Goal: Task Accomplishment & Management: Manage account settings

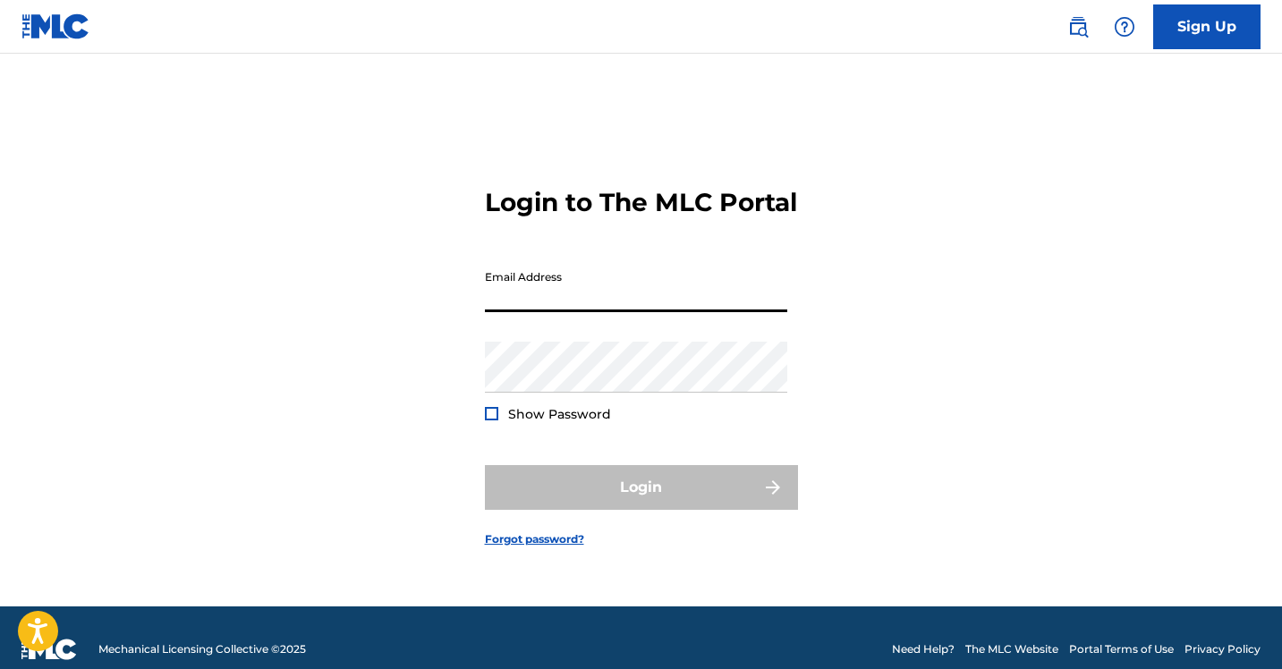
click at [566, 312] on input "Email Address" at bounding box center [636, 286] width 302 height 51
type input "[EMAIL_ADDRESS][DOMAIN_NAME]"
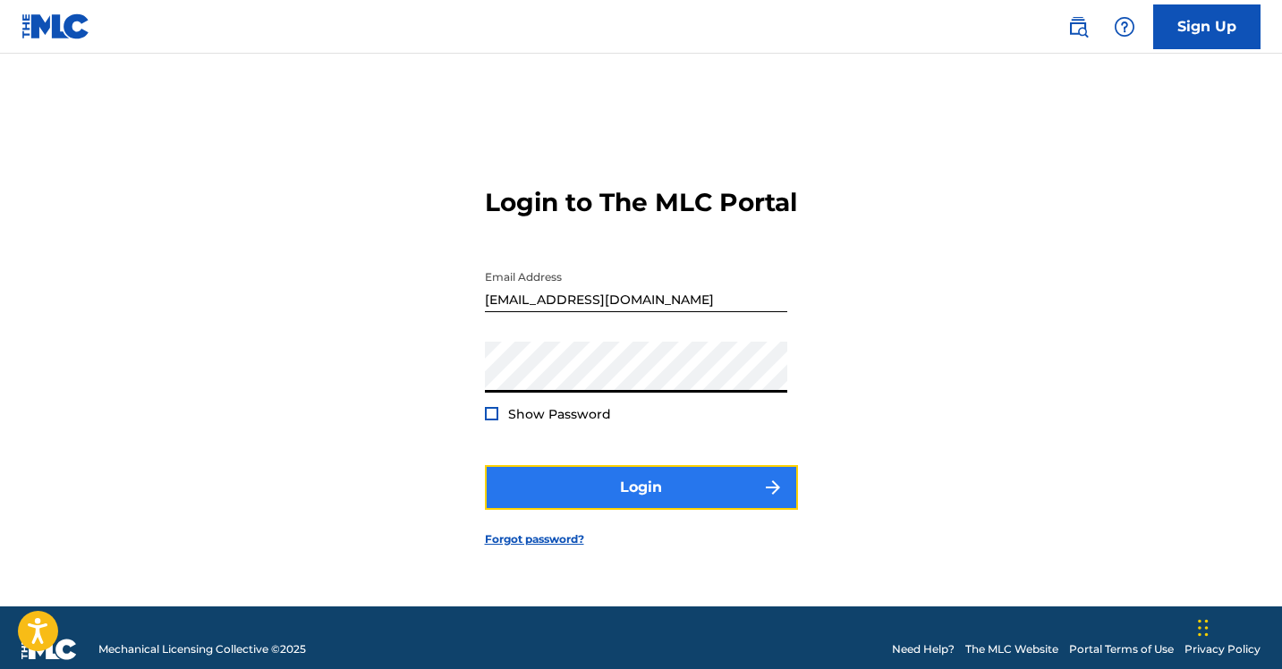
click at [632, 510] on button "Login" at bounding box center [641, 487] width 313 height 45
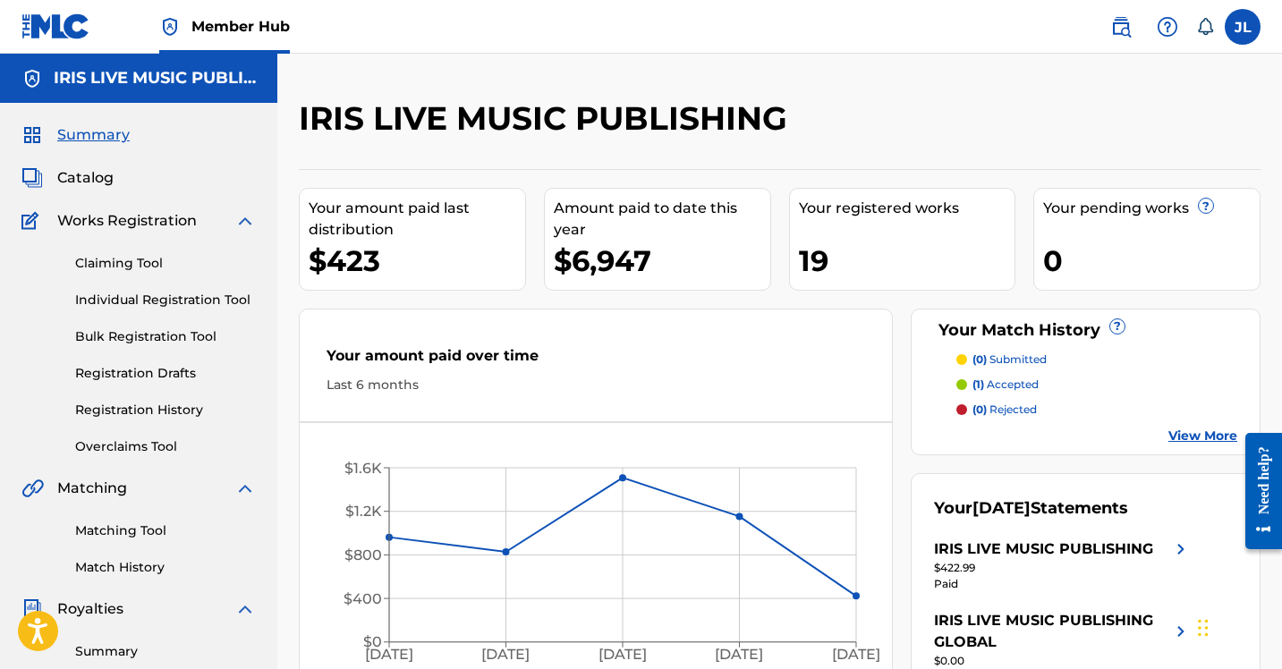
click at [0, 668] on nordpass-portal at bounding box center [0, 669] width 0 height 0
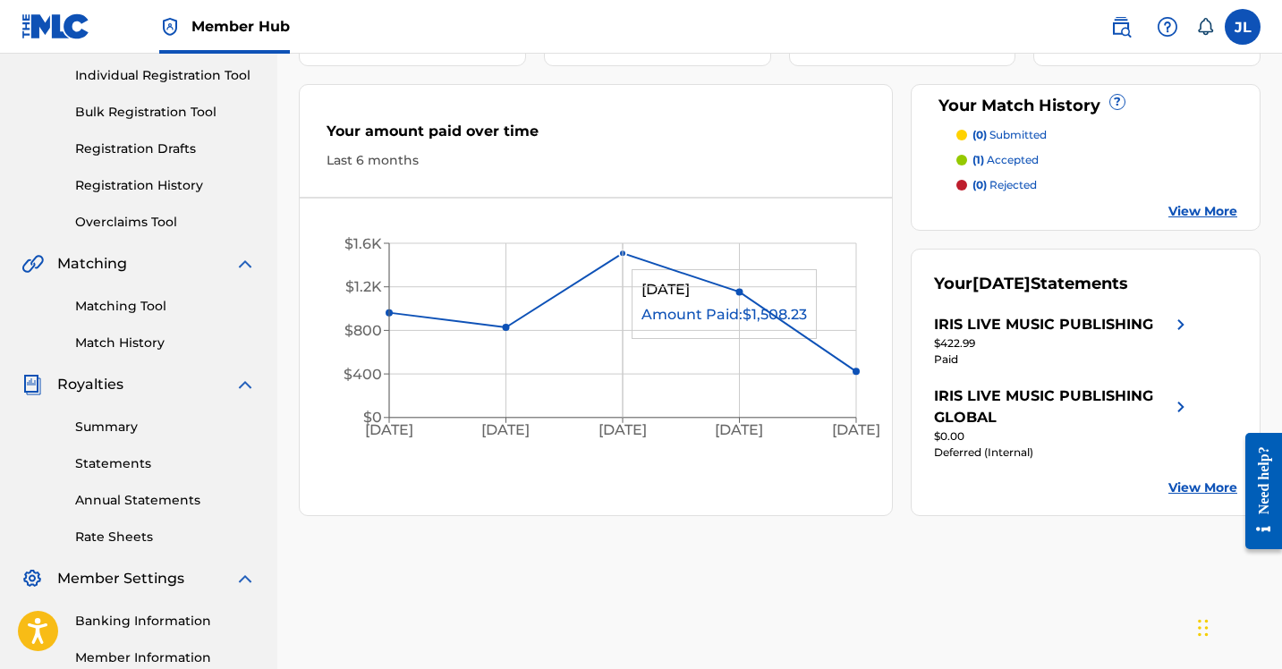
scroll to position [365, 0]
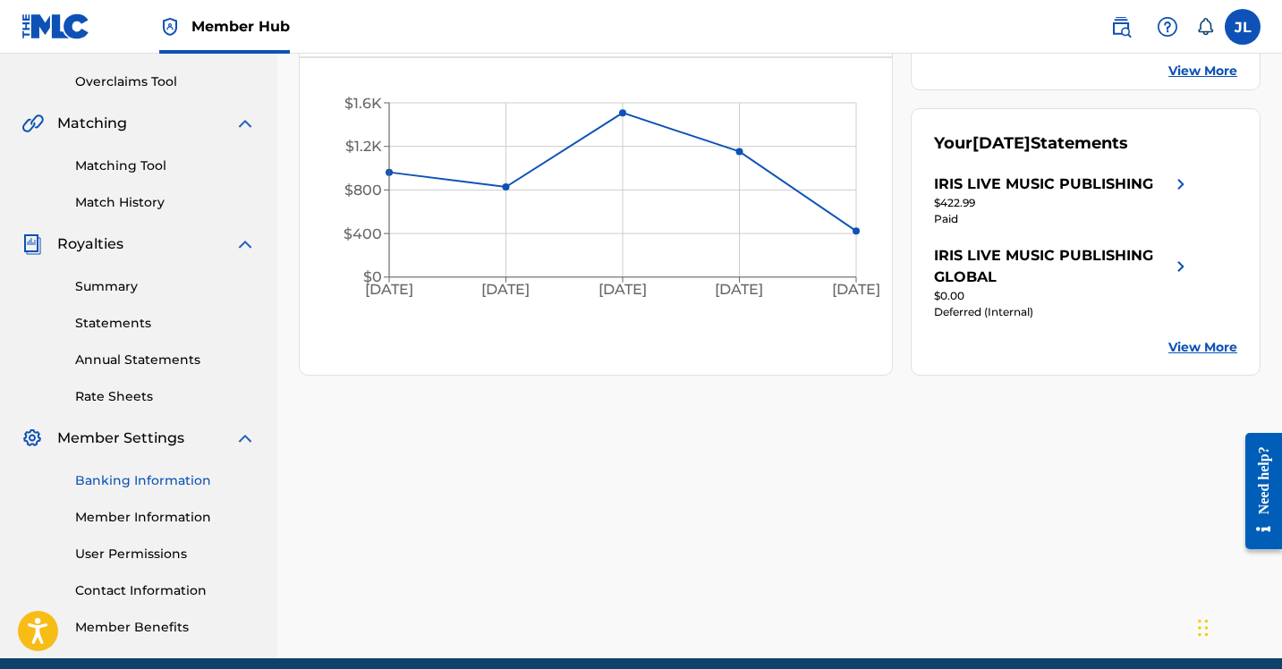
click at [163, 480] on link "Banking Information" at bounding box center [165, 480] width 181 height 19
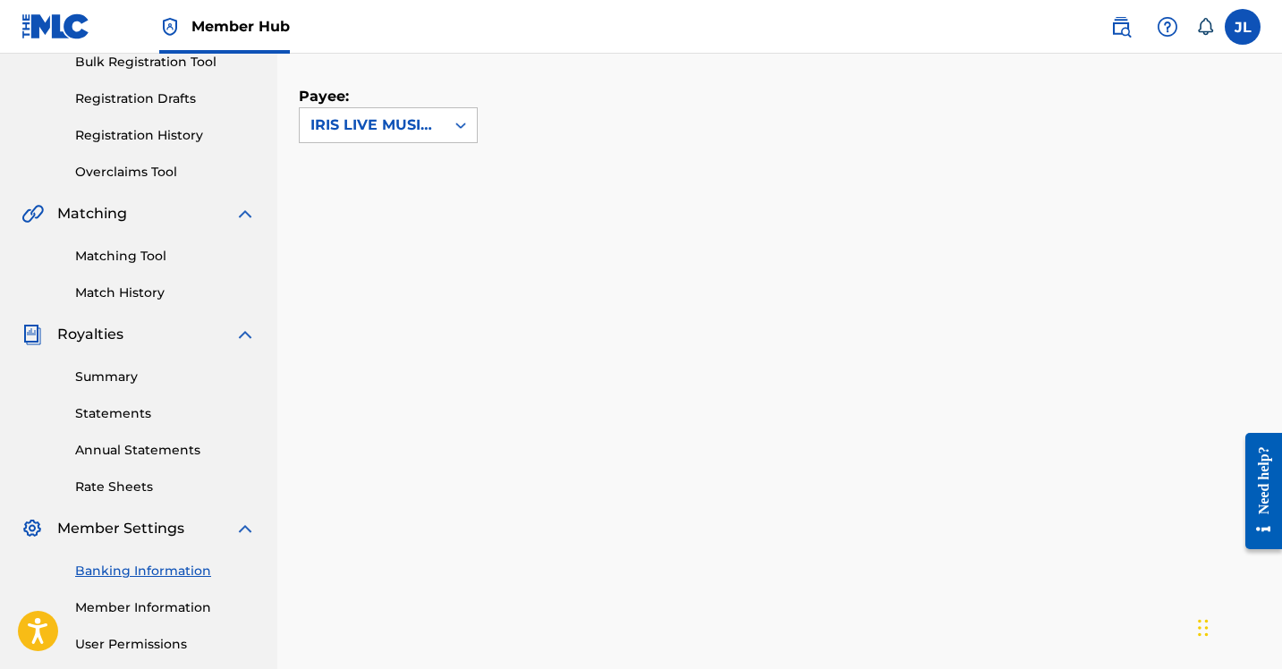
scroll to position [283, 0]
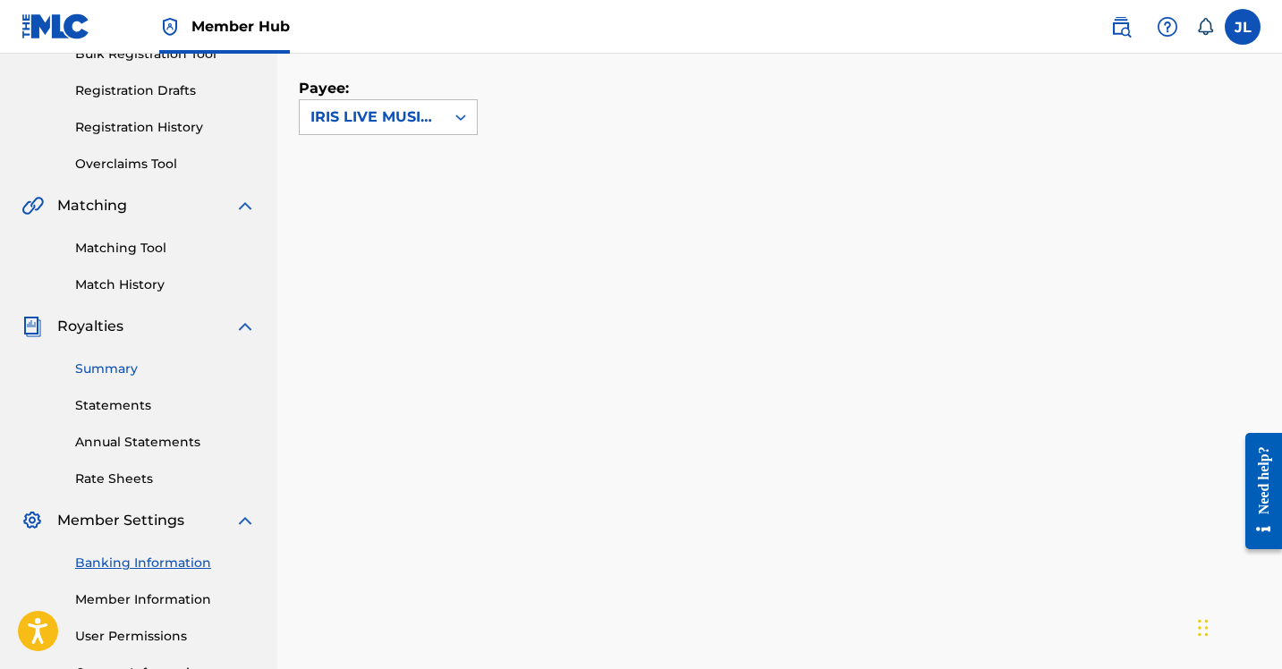
click at [128, 370] on link "Summary" at bounding box center [165, 369] width 181 height 19
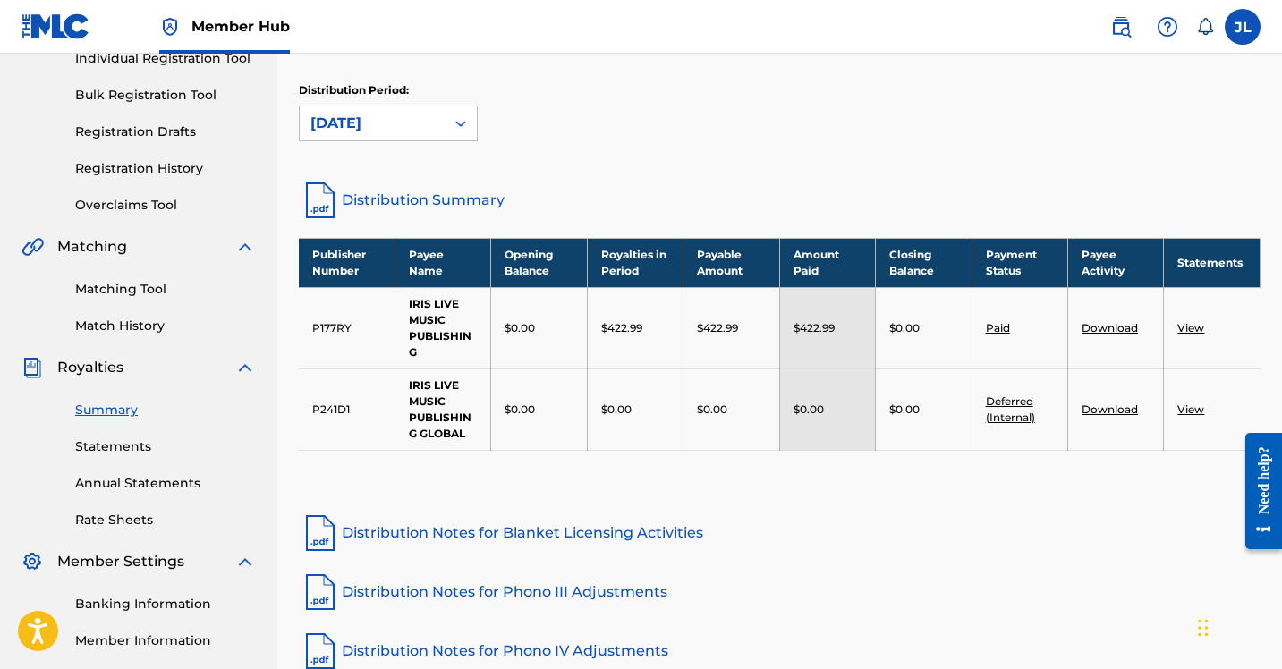
scroll to position [245, 0]
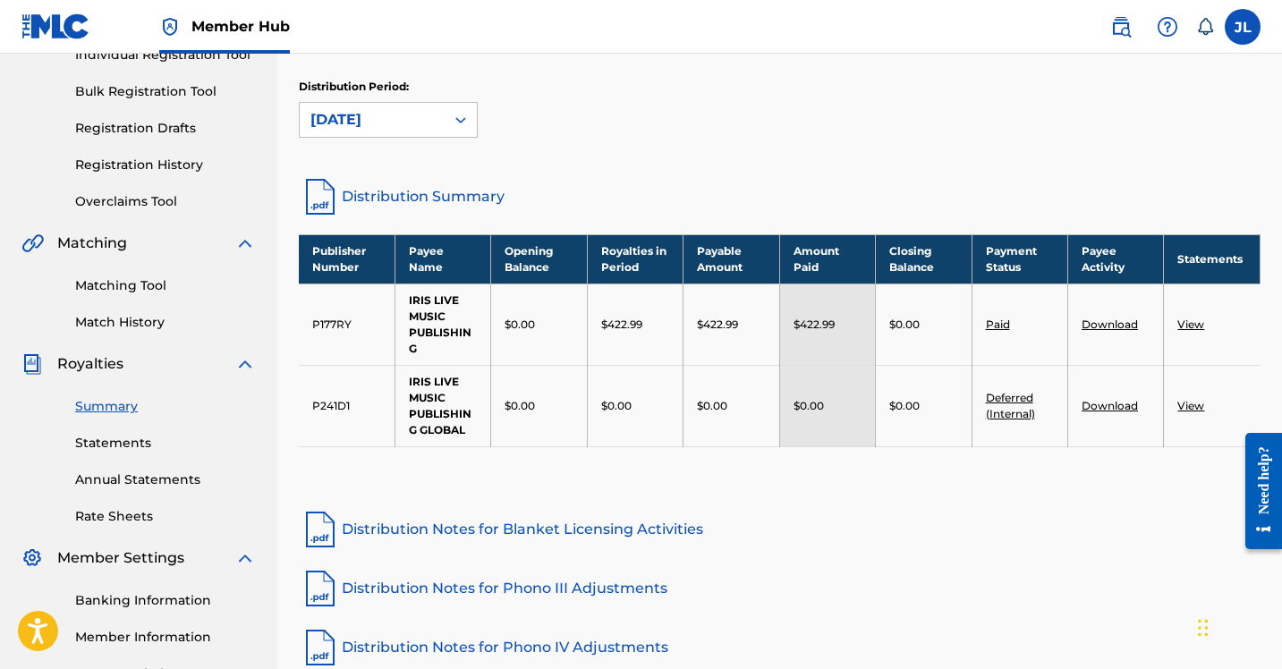
click at [719, 111] on div "Distribution Period: [DATE]" at bounding box center [780, 108] width 962 height 59
